Goal: Task Accomplishment & Management: Use online tool/utility

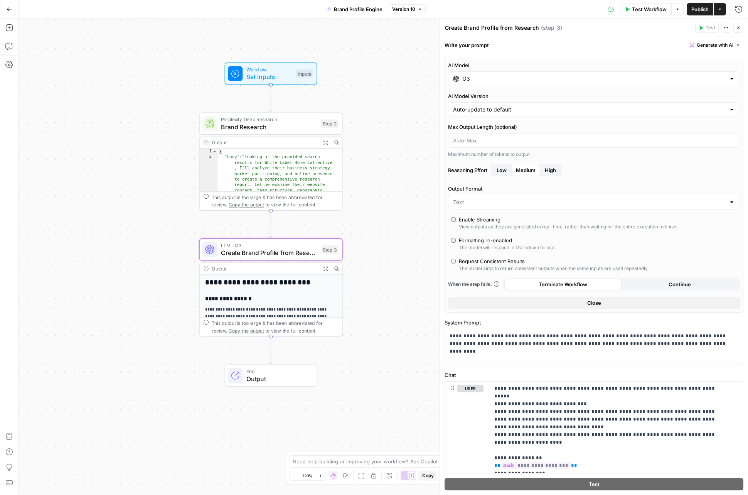
drag, startPoint x: 142, startPoint y: 12, endPoint x: 78, endPoint y: 9, distance: 63.7
click at [142, 12] on div "Go Back Brand Profile Engine Version 10 Test Workflow Options Publish Actions R…" at bounding box center [374, 9] width 748 height 18
click at [12, 10] on button "Go Back" at bounding box center [9, 9] width 14 height 14
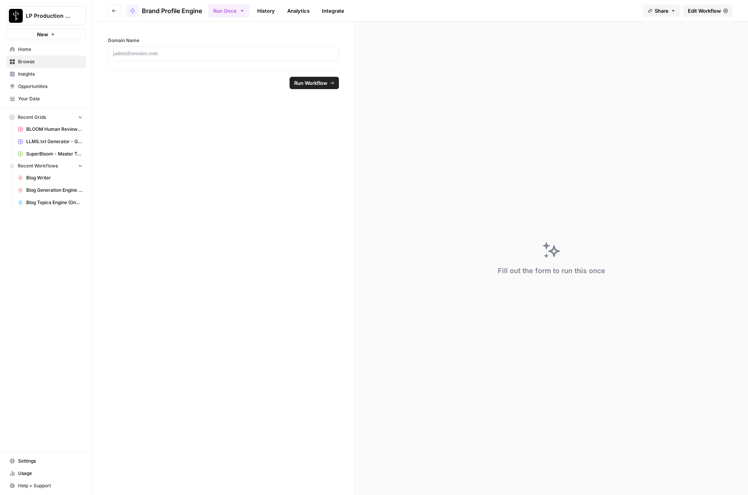
click at [114, 11] on icon "button" at bounding box center [114, 10] width 5 height 5
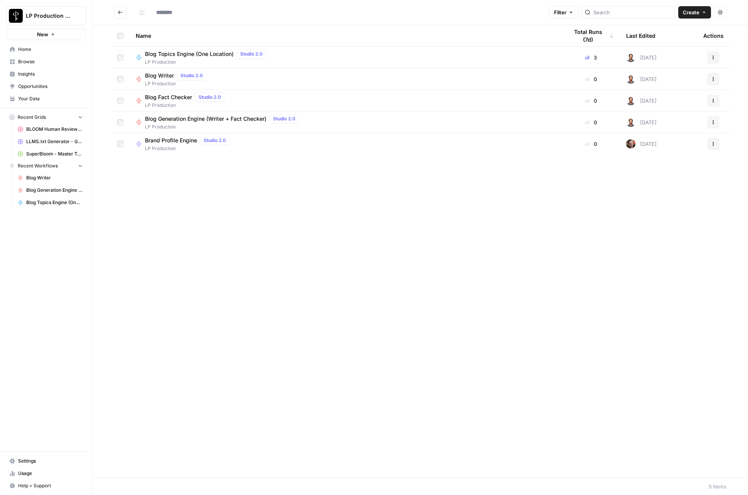
type input "**********"
click at [163, 76] on span "Blog Writer" at bounding box center [159, 76] width 29 height 8
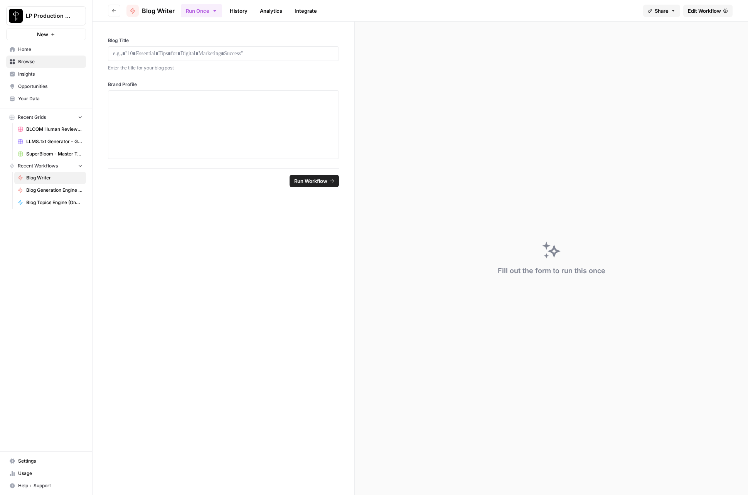
click at [721, 7] on span "Edit Workflow" at bounding box center [704, 11] width 33 height 8
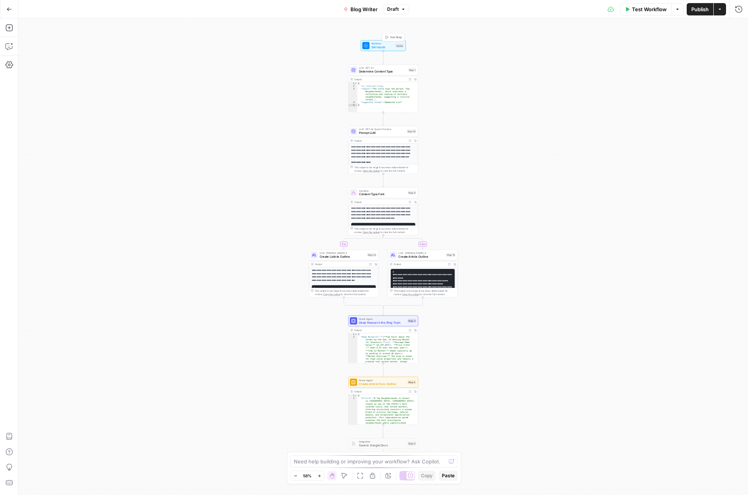
click at [379, 45] on span "Set Inputs" at bounding box center [383, 47] width 22 height 5
click at [707, 78] on span "edit field" at bounding box center [713, 79] width 17 height 6
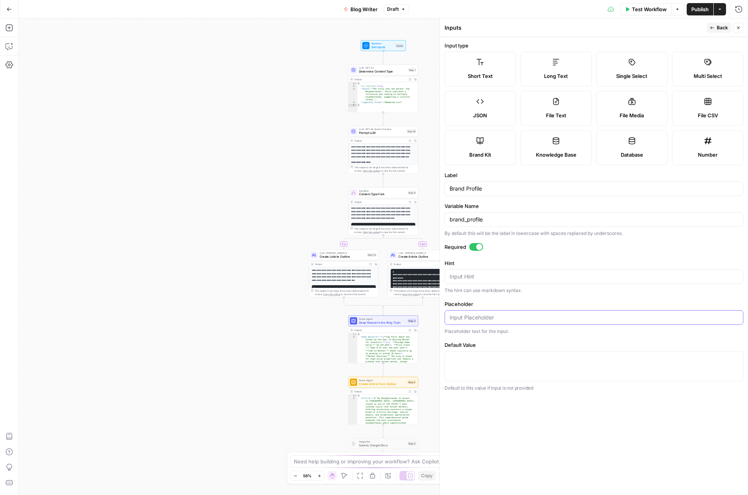
click at [460, 316] on input "Placeholder" at bounding box center [594, 318] width 289 height 8
click at [477, 362] on textarea "Default Value" at bounding box center [594, 359] width 289 height 8
click at [718, 30] on span "Back" at bounding box center [722, 27] width 11 height 7
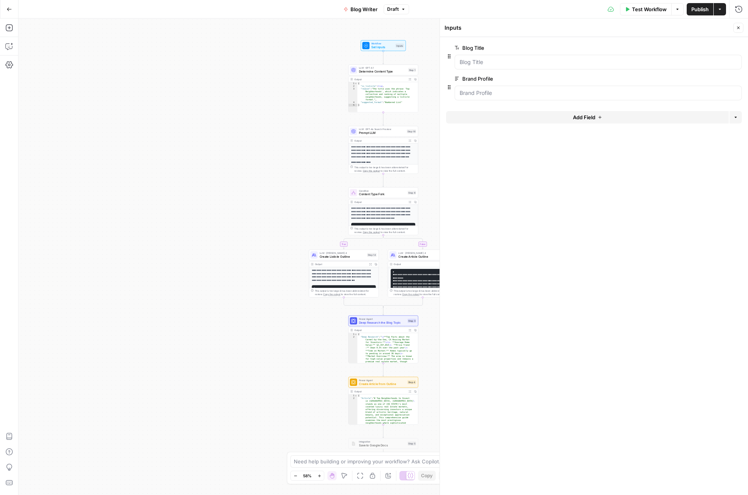
click at [513, 7] on div "Test Workflow Options Publish Actions Run History" at bounding box center [578, 9] width 339 height 18
click at [739, 26] on icon "button" at bounding box center [738, 27] width 5 height 5
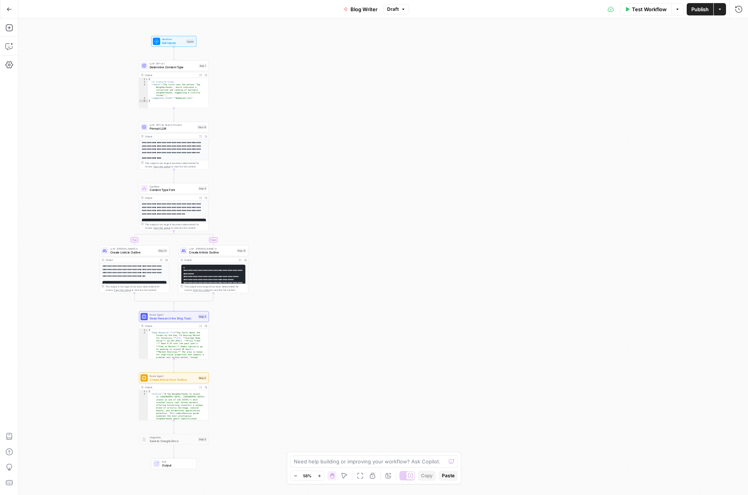
drag, startPoint x: 295, startPoint y: 178, endPoint x: 86, endPoint y: 174, distance: 209.2
click at [86, 174] on div "**********" at bounding box center [384, 257] width 730 height 476
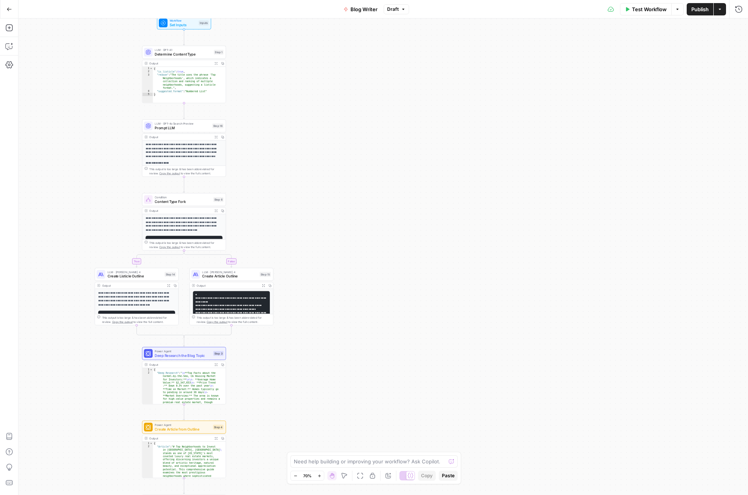
drag, startPoint x: 101, startPoint y: 123, endPoint x: 103, endPoint y: 138, distance: 15.5
click at [103, 138] on div "**********" at bounding box center [384, 257] width 730 height 476
